Goal: Information Seeking & Learning: Learn about a topic

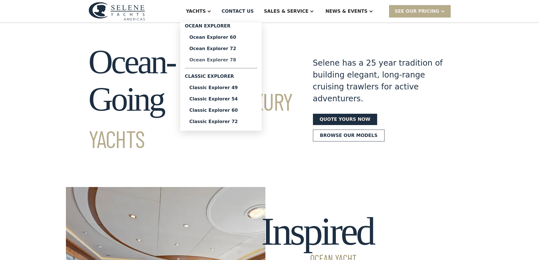
click at [242, 58] on div "Ocean Explorer 78" at bounding box center [220, 60] width 63 height 5
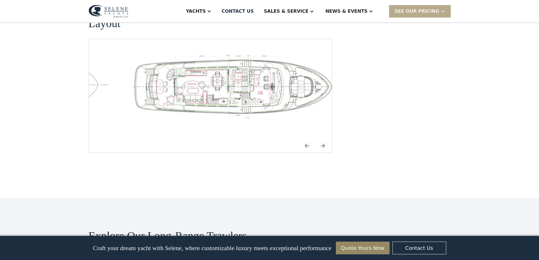
scroll to position [877, 0]
click at [321, 139] on img "Next slide" at bounding box center [323, 146] width 14 height 14
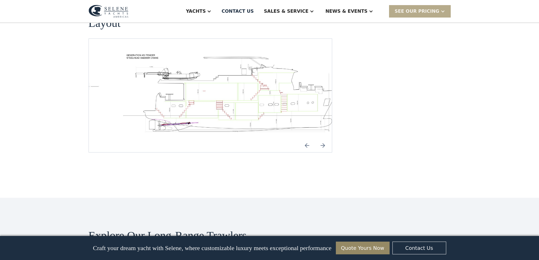
click at [321, 139] on img "Next slide" at bounding box center [323, 146] width 14 height 14
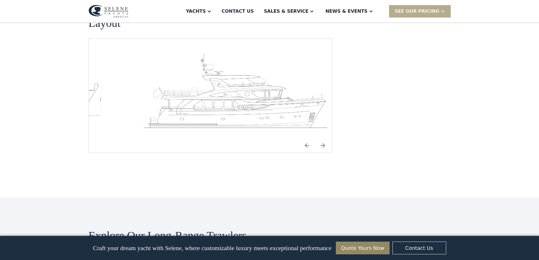
click at [321, 139] on img "Next slide" at bounding box center [323, 146] width 14 height 14
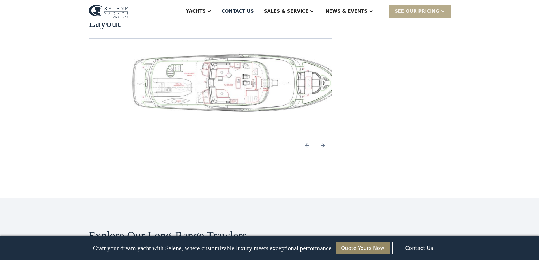
click at [321, 139] on img "Next slide" at bounding box center [323, 146] width 14 height 14
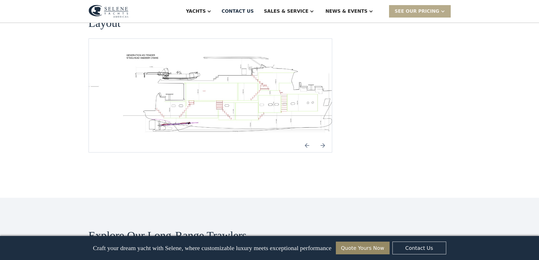
click at [321, 139] on img "Next slide" at bounding box center [323, 146] width 14 height 14
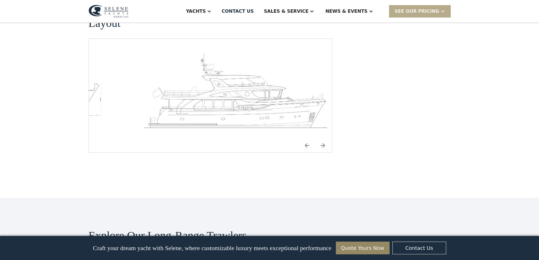
click at [321, 139] on img "Next slide" at bounding box center [323, 146] width 14 height 14
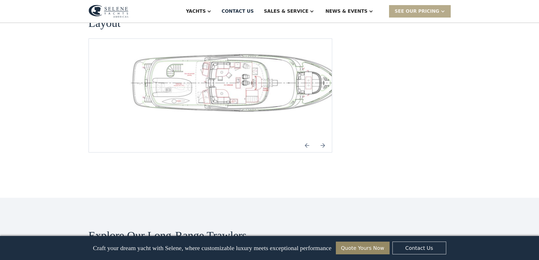
click at [321, 139] on img "Next slide" at bounding box center [323, 146] width 14 height 14
